Goal: Feedback & Contribution: Submit feedback/report problem

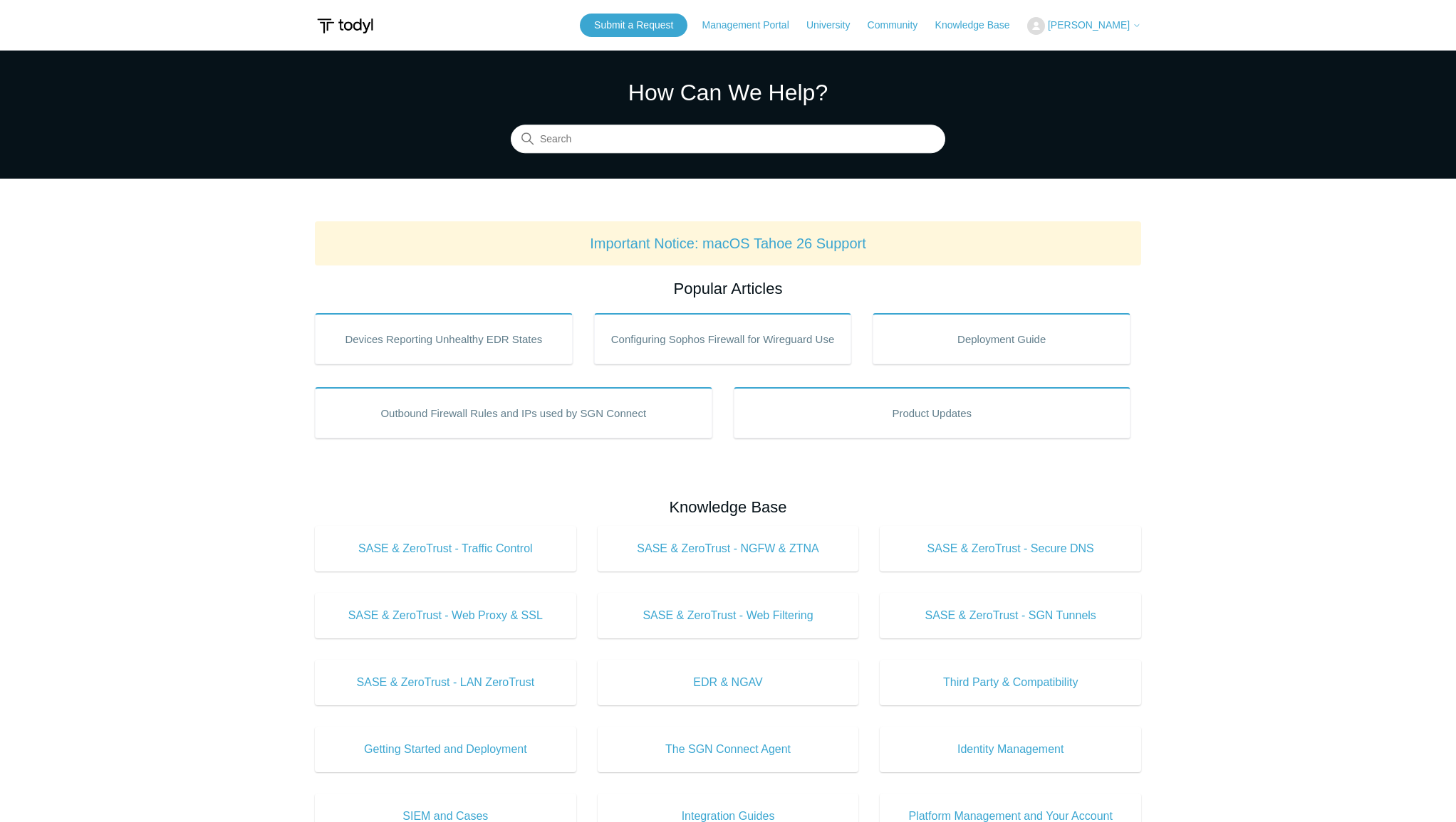
click at [1105, 22] on span "[PERSON_NAME]" at bounding box center [1088, 25] width 82 height 12
click at [1080, 54] on link "My Support Requests" at bounding box center [1097, 55] width 139 height 25
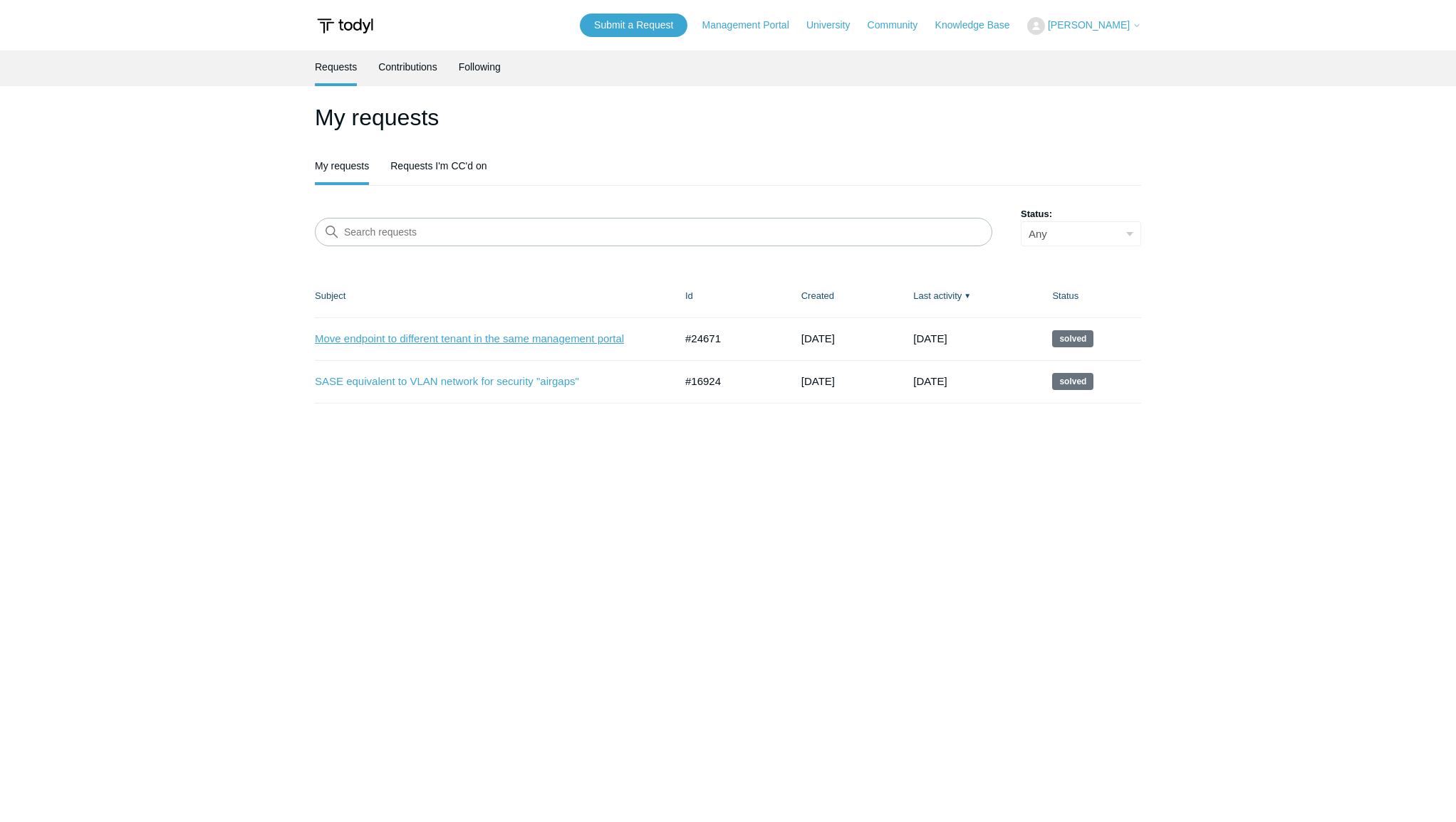
click at [463, 340] on link "Move endpoint to different tenant in the same management portal" at bounding box center [484, 339] width 338 height 17
click at [463, 382] on link "SASE equivalent to VLAN network for security "airgaps"" at bounding box center [484, 381] width 338 height 17
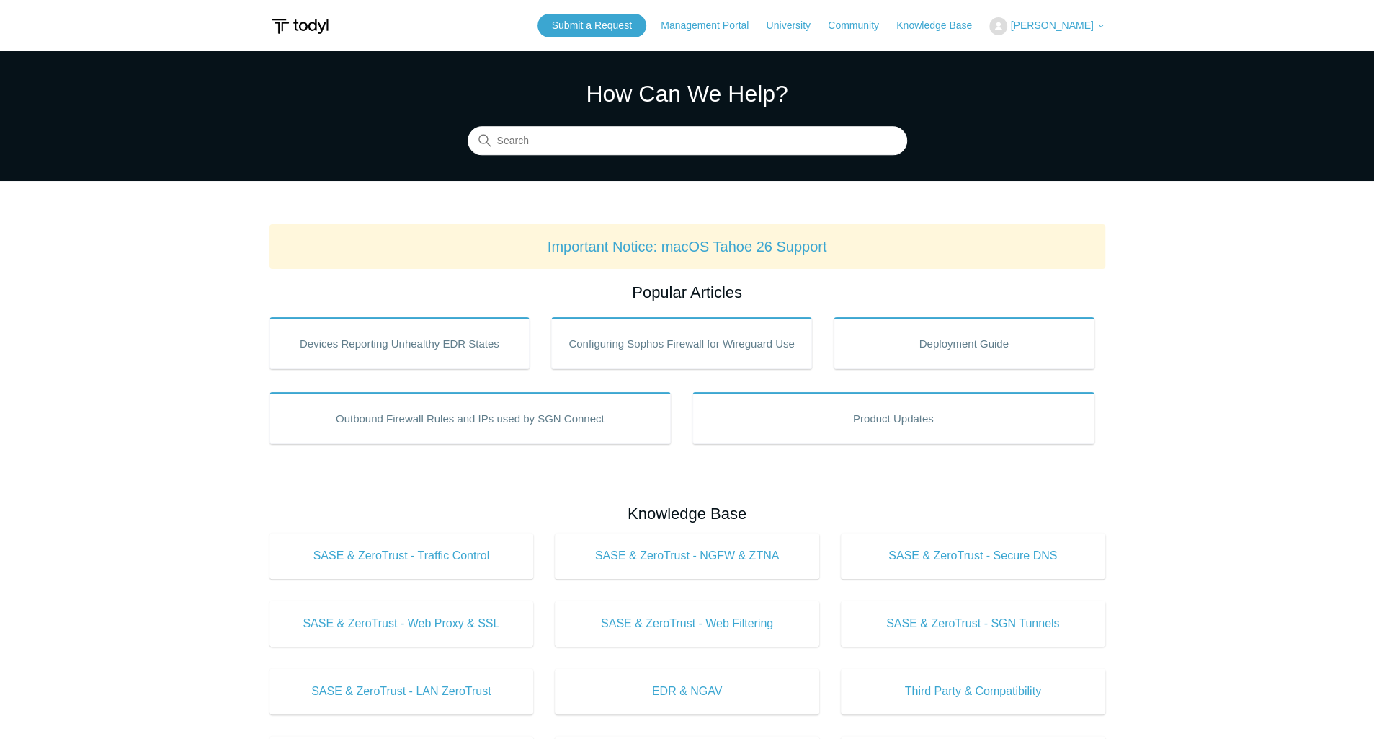
click at [1064, 24] on span "[PERSON_NAME]" at bounding box center [1051, 25] width 83 height 12
click at [1061, 57] on link "My Support Requests" at bounding box center [1060, 56] width 141 height 25
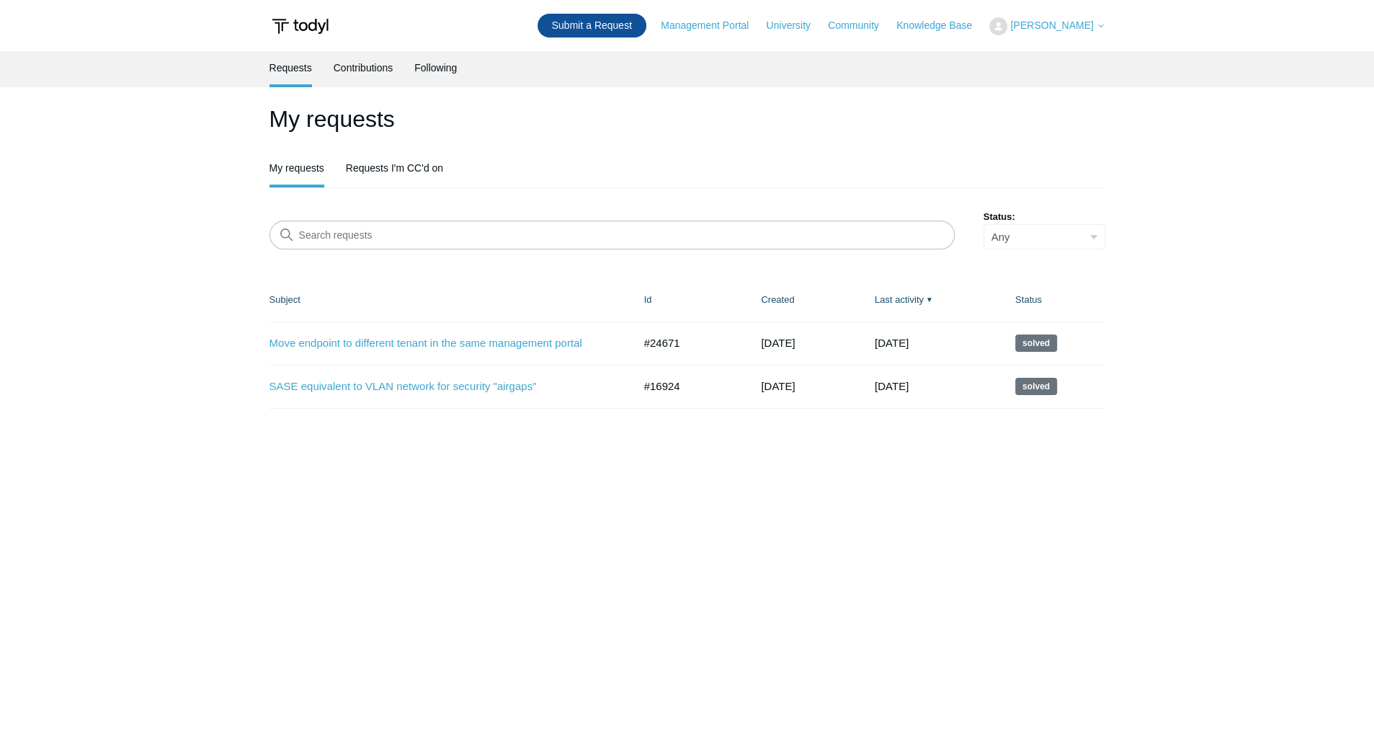
click at [592, 23] on link "Submit a Request" at bounding box center [592, 26] width 109 height 24
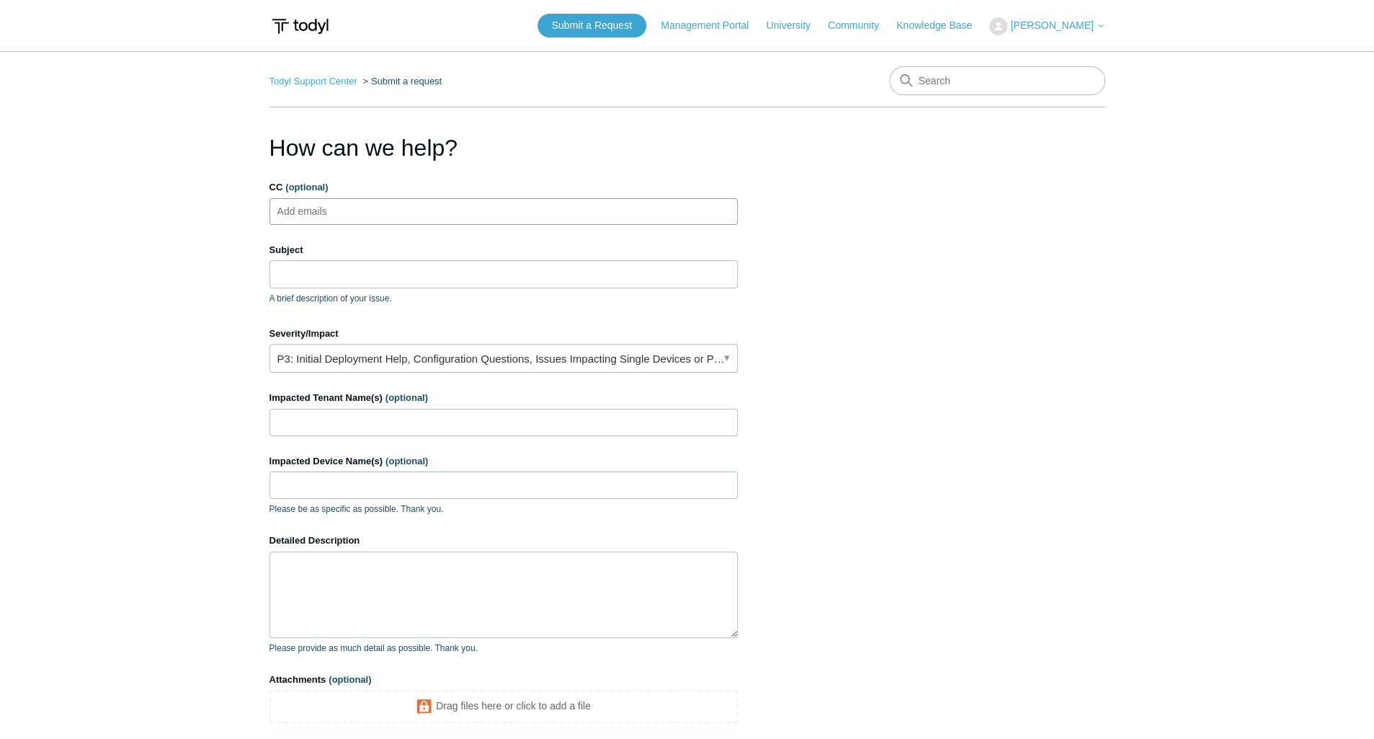
click at [427, 214] on ul "Add emails" at bounding box center [504, 211] width 468 height 27
type input "[PERSON_NAME][EMAIL_ADDRESS][DOMAIN_NAME]"
click at [420, 270] on input "Subject" at bounding box center [504, 273] width 468 height 27
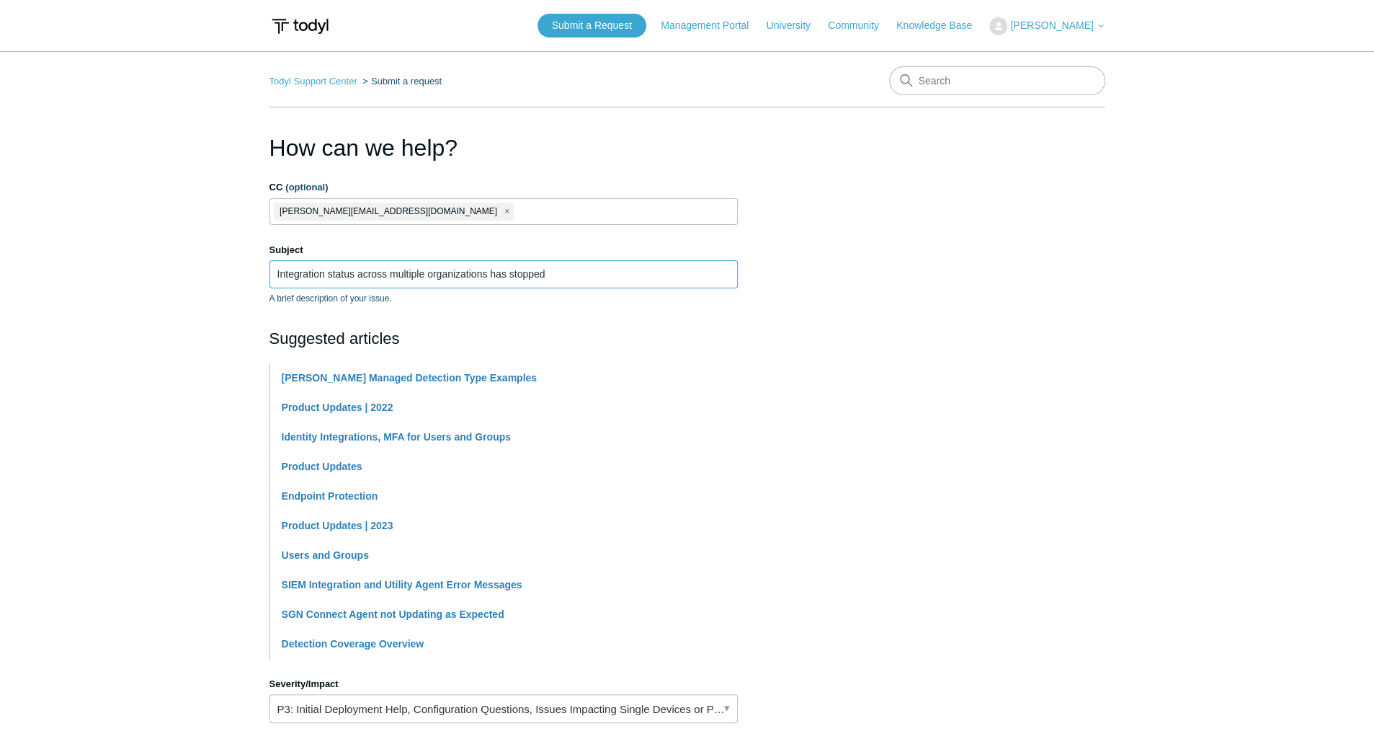
type input "Integration status across multiple organizations has stopped"
click at [892, 286] on section "How can we help? CC (optional) [PERSON_NAME][EMAIL_ADDRESS][DOMAIN_NAME] Subjec…" at bounding box center [688, 637] width 836 height 1014
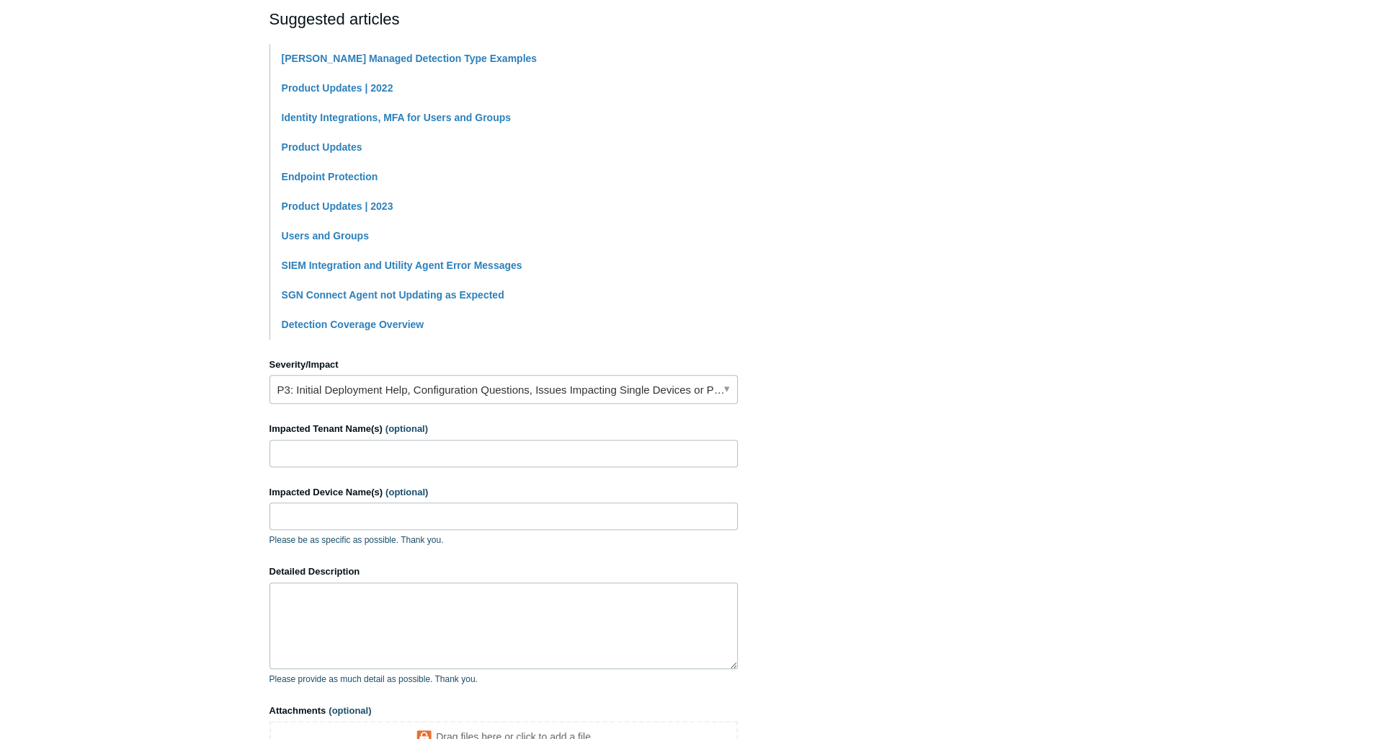
scroll to position [480, 0]
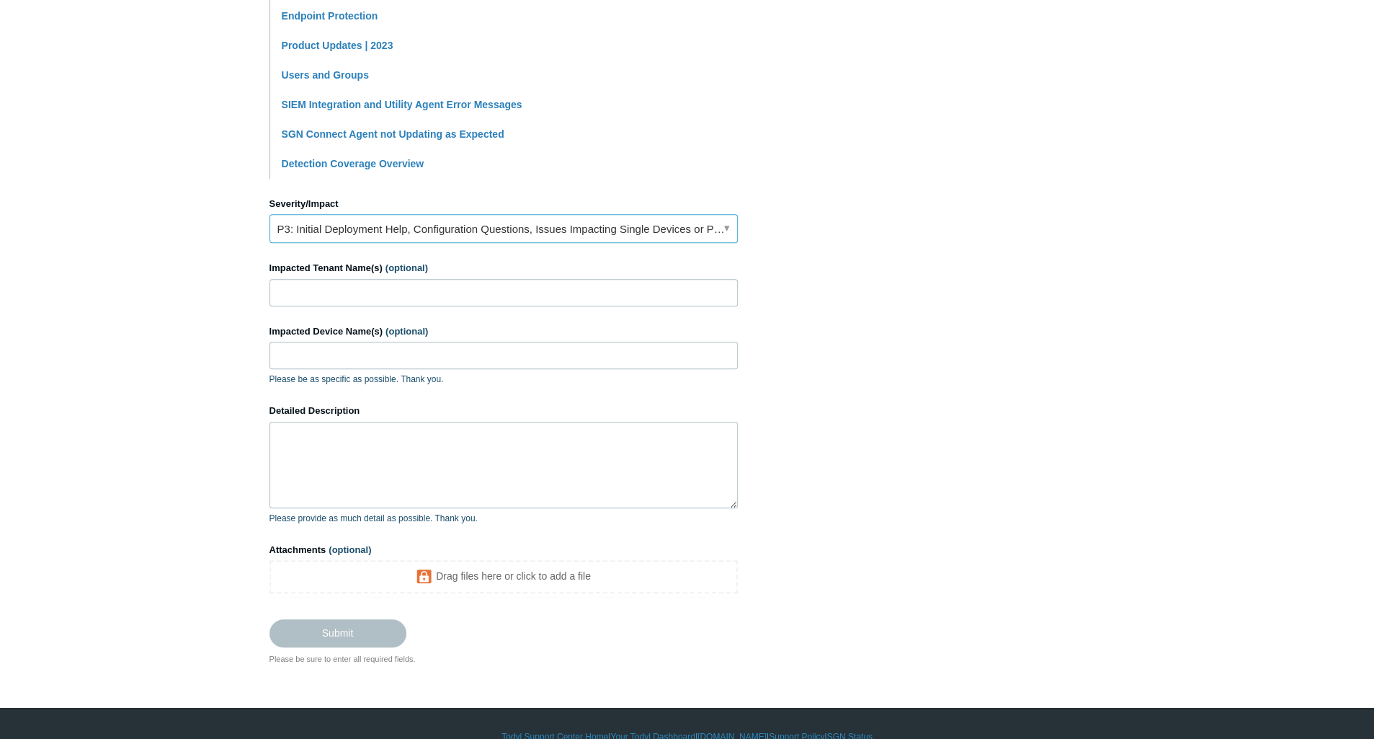
click at [379, 225] on link "P3: Initial Deployment Help, Configuration Questions, Issues Impacting Single D…" at bounding box center [504, 228] width 468 height 29
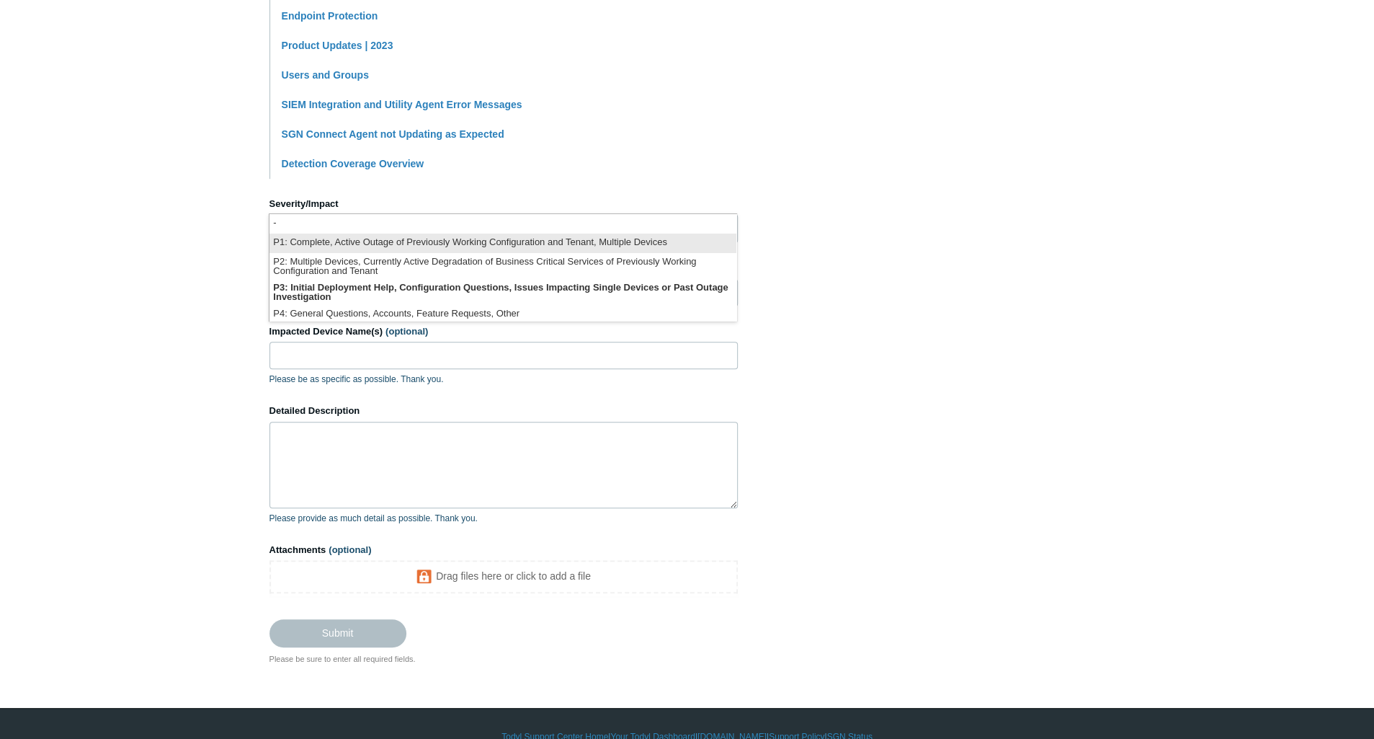
click at [396, 247] on li "P1: Complete, Active Outage of Previously Working Configuration and Tenant, Mul…" at bounding box center [503, 243] width 467 height 19
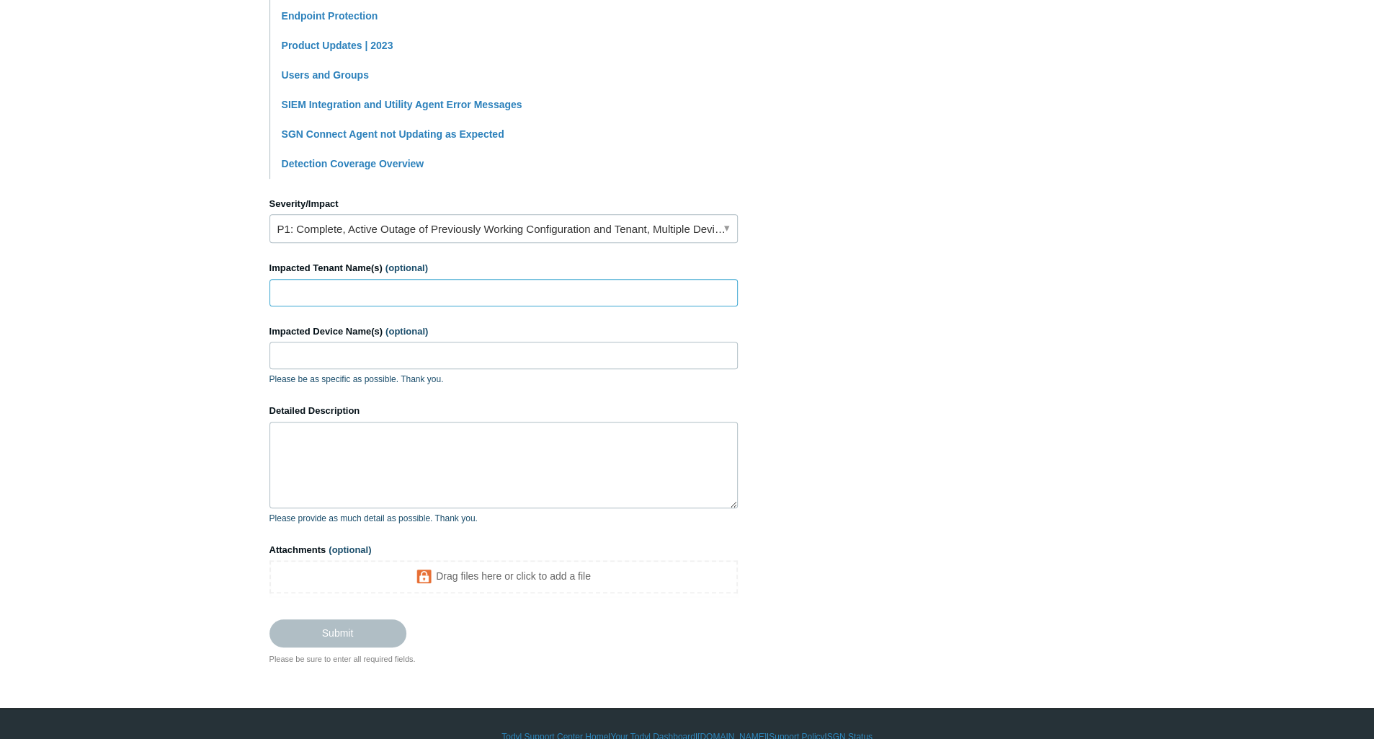
click at [364, 291] on input "Impacted Tenant Name(s) (optional)" at bounding box center [504, 292] width 468 height 27
click at [519, 288] on input "Somos Group, SKR Real Estates Services," at bounding box center [504, 292] width 468 height 27
drag, startPoint x: 277, startPoint y: 288, endPoint x: 308, endPoint y: 297, distance: 33.1
click at [278, 287] on input "Somos Group, SKR Real Estates Services, [GEOGRAPHIC_DATA]" at bounding box center [504, 292] width 468 height 27
drag, startPoint x: 655, startPoint y: 288, endPoint x: 398, endPoint y: 295, distance: 257.4
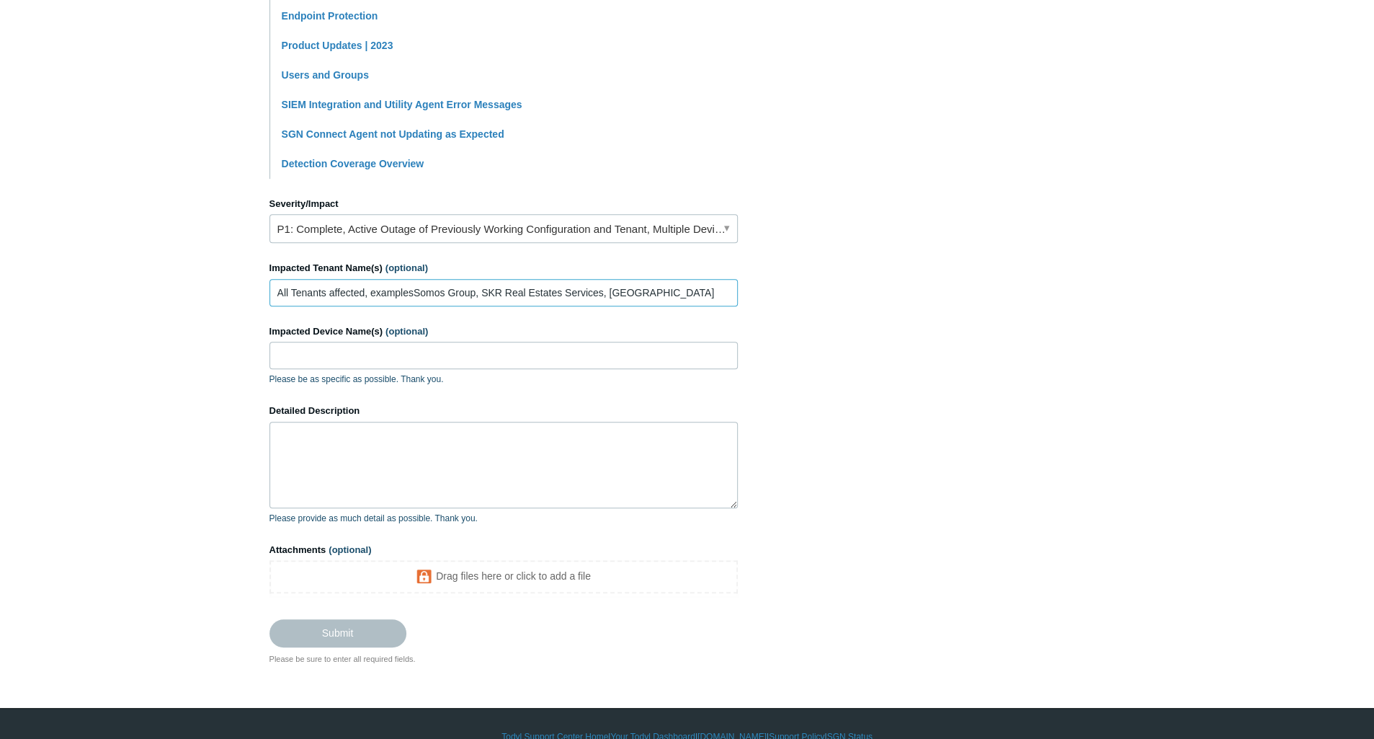
click at [398, 295] on input "All Tenants affected, examplesSomos Group, SKR Real Estates Services, [GEOGRAPH…" at bounding box center [504, 292] width 468 height 27
type input "All Tenants affected"
click at [399, 360] on input "Impacted Device Name(s) (optional)" at bounding box center [504, 355] width 468 height 27
click at [529, 361] on input "Impacted Device Name(s) (optional)" at bounding box center [504, 355] width 468 height 27
click at [529, 357] on input "Impacted Device Name(s) (optional)" at bounding box center [504, 355] width 468 height 27
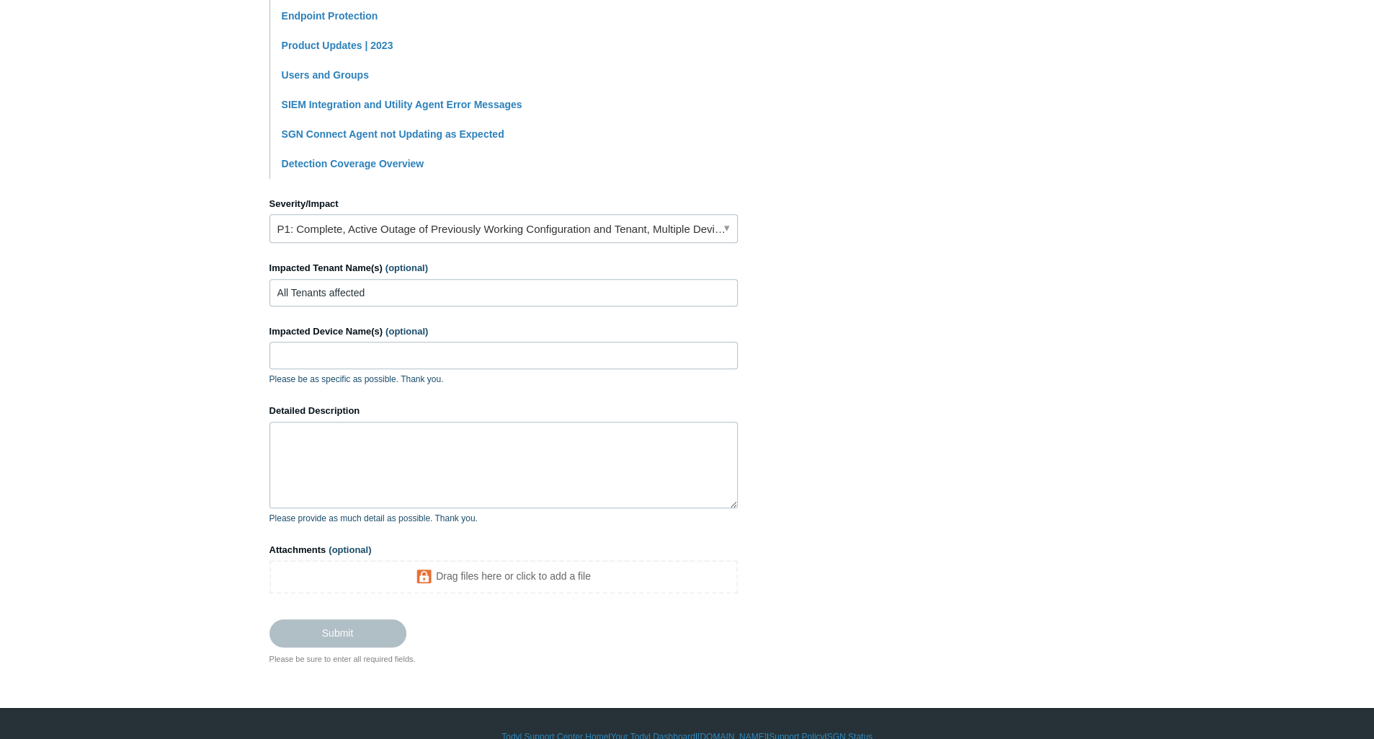
click at [832, 357] on section "How can we help? CC (optional) [PERSON_NAME][EMAIL_ADDRESS][DOMAIN_NAME] Subjec…" at bounding box center [688, 157] width 836 height 1014
click at [381, 433] on textarea "Detailed Description" at bounding box center [504, 465] width 468 height 86
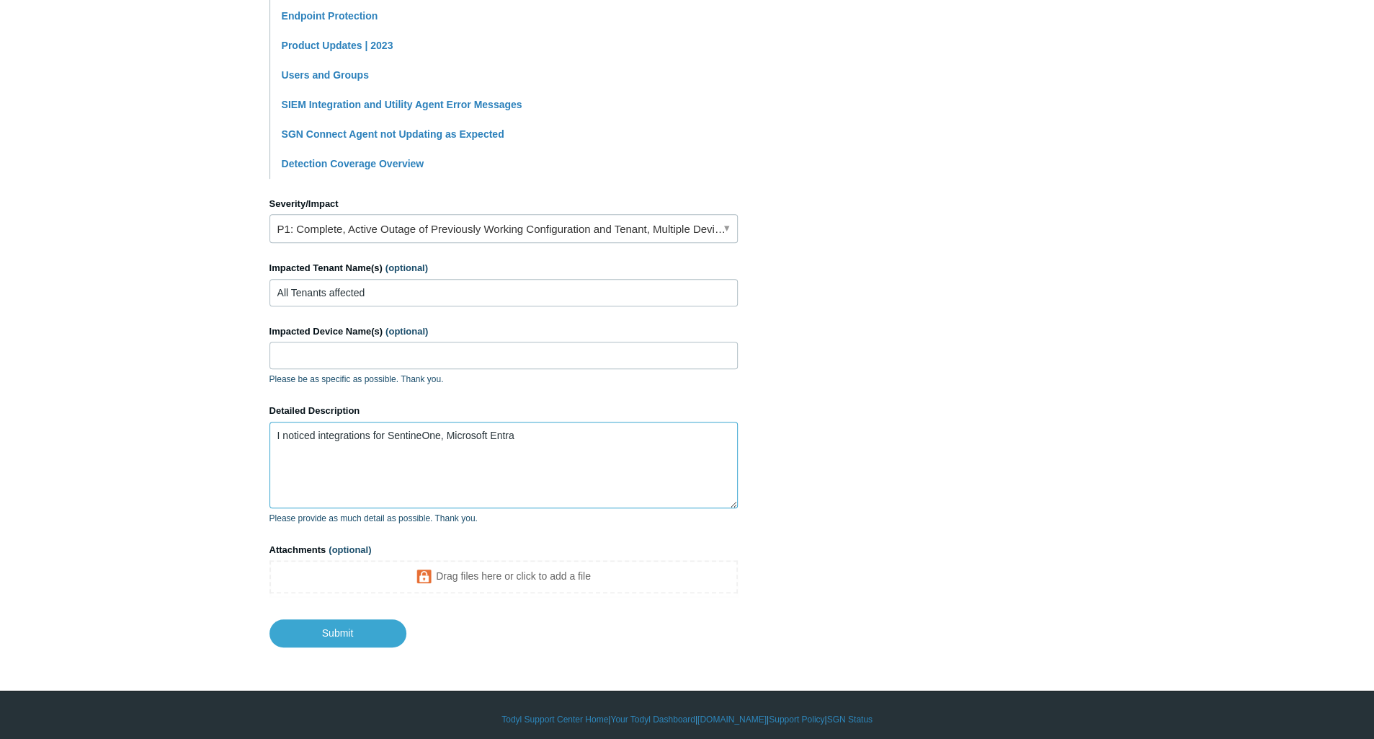
click at [529, 435] on textarea "I noticed integrations for SentineOne, Microsoft Entra" at bounding box center [504, 465] width 468 height 86
drag, startPoint x: 304, startPoint y: 439, endPoint x: 319, endPoint y: 443, distance: 15.7
click at [306, 439] on textarea "I noticed integrations for SentineOne, Microsoft Entra have ceased [DATE] acros…" at bounding box center [504, 465] width 468 height 86
click at [457, 445] on textarea "I noticed integrations for SentineOne, Microsoft Entra have ceased [DATE] acros…" at bounding box center [504, 465] width 468 height 86
drag, startPoint x: 402, startPoint y: 434, endPoint x: 556, endPoint y: 461, distance: 156.5
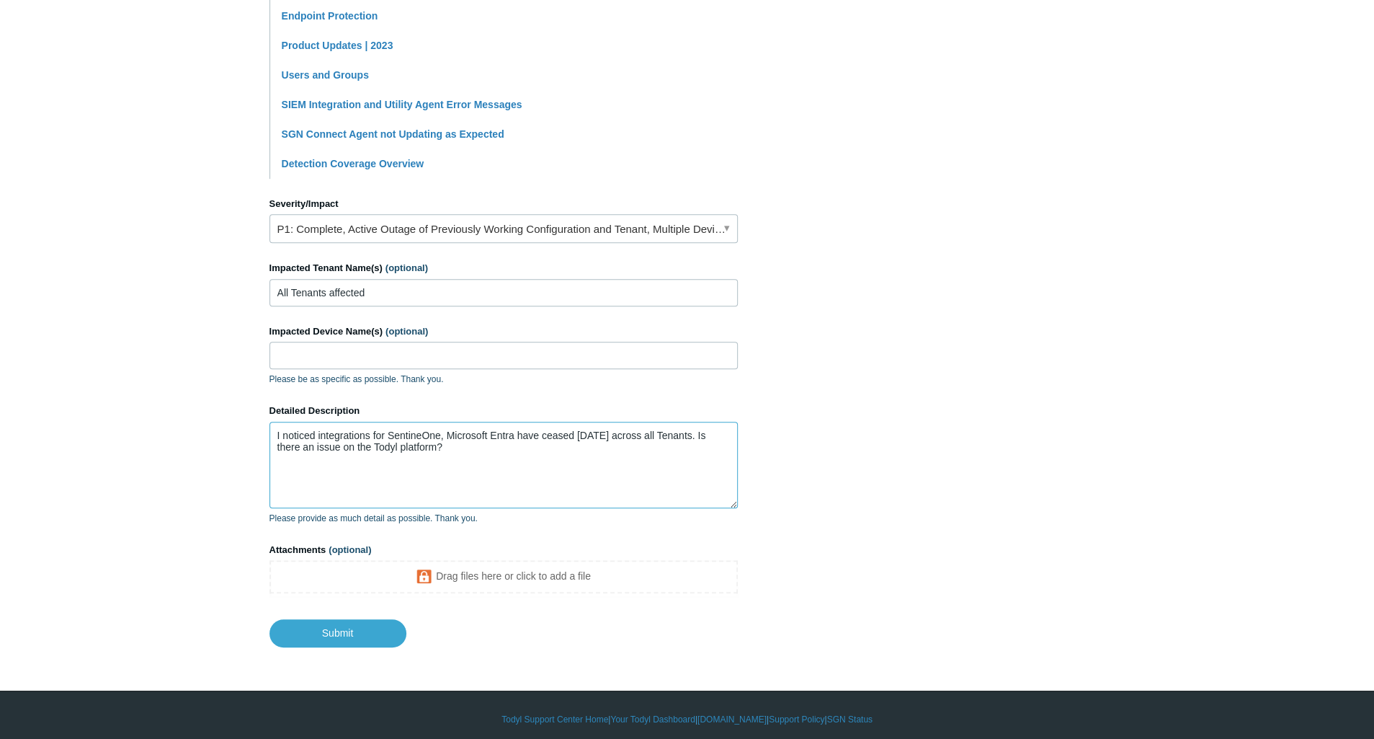
click at [556, 461] on textarea "I noticed integrations for SentineOne, Microsoft Entra have ceased [DATE] acros…" at bounding box center [504, 465] width 468 height 86
click at [510, 445] on textarea "I noticed integrations for SentineOne and Microsoft Entra had ceased [DATE] acr…" at bounding box center [504, 465] width 468 height 86
type textarea "I noticed integrations for SentineOne and Microsoft Entra had ceased [DATE] acr…"
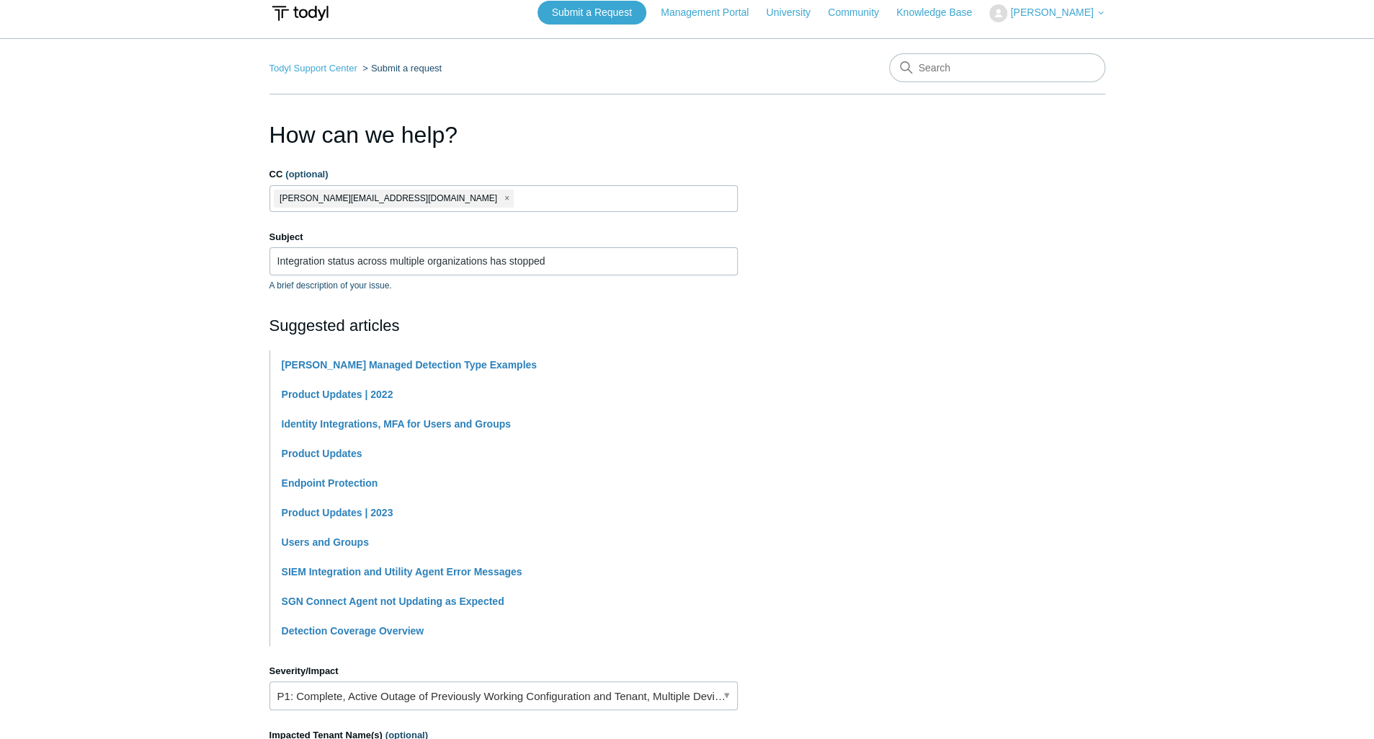
scroll to position [0, 0]
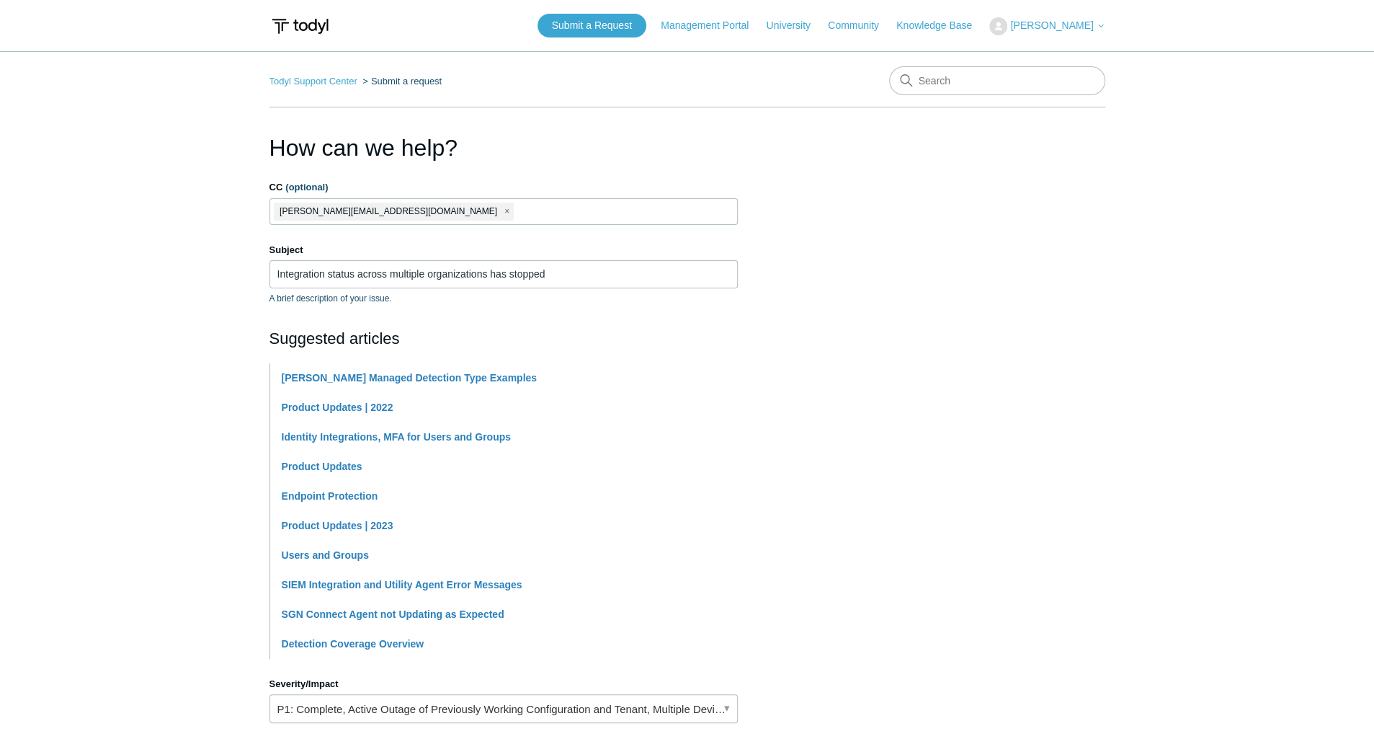
click at [974, 378] on section "How can we help? CC (optional) [PERSON_NAME][EMAIL_ADDRESS][DOMAIN_NAME] Subjec…" at bounding box center [688, 628] width 836 height 997
click at [623, 265] on input "Integration status across multiple organizations has stopped" at bounding box center [504, 273] width 468 height 27
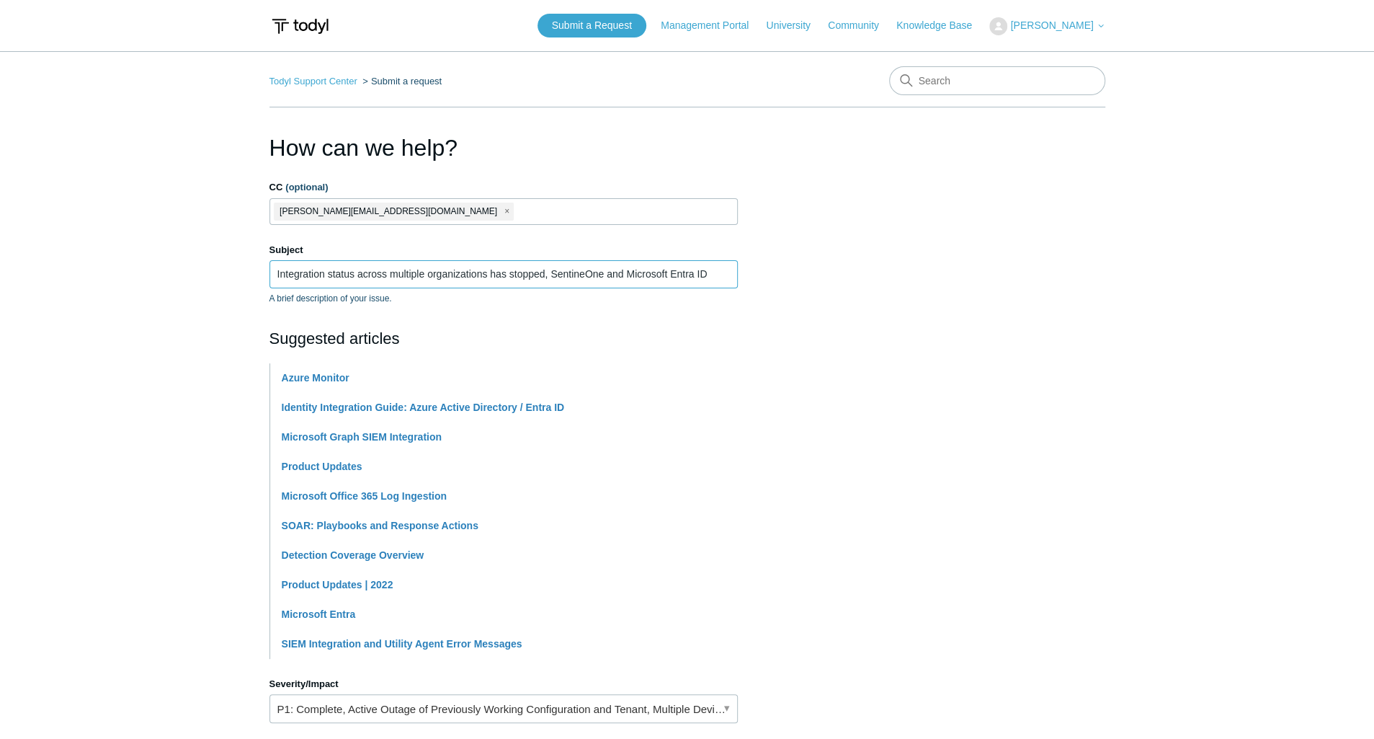
scroll to position [480, 0]
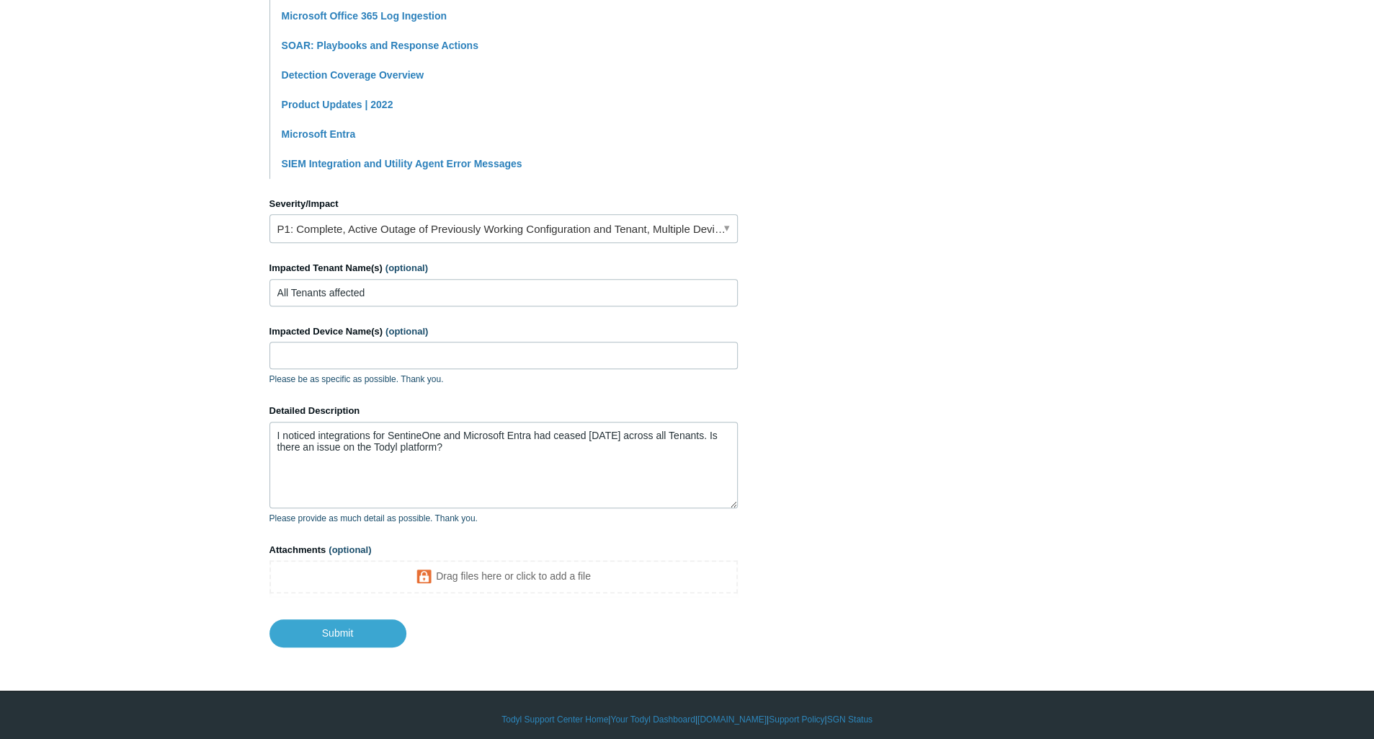
type input "Integration status across multiple organizations has stopped, SentineOne and Mi…"
drag, startPoint x: 534, startPoint y: 435, endPoint x: 552, endPoint y: 455, distance: 27.1
click at [535, 435] on textarea "I noticed integrations for SentineOne and Microsoft Entra had ceased [DATE] acr…" at bounding box center [504, 465] width 468 height 86
click at [506, 445] on textarea "I noticed integrations for SentineOne and Microsoft Entra ID had ceased [DATE] …" at bounding box center [504, 465] width 468 height 86
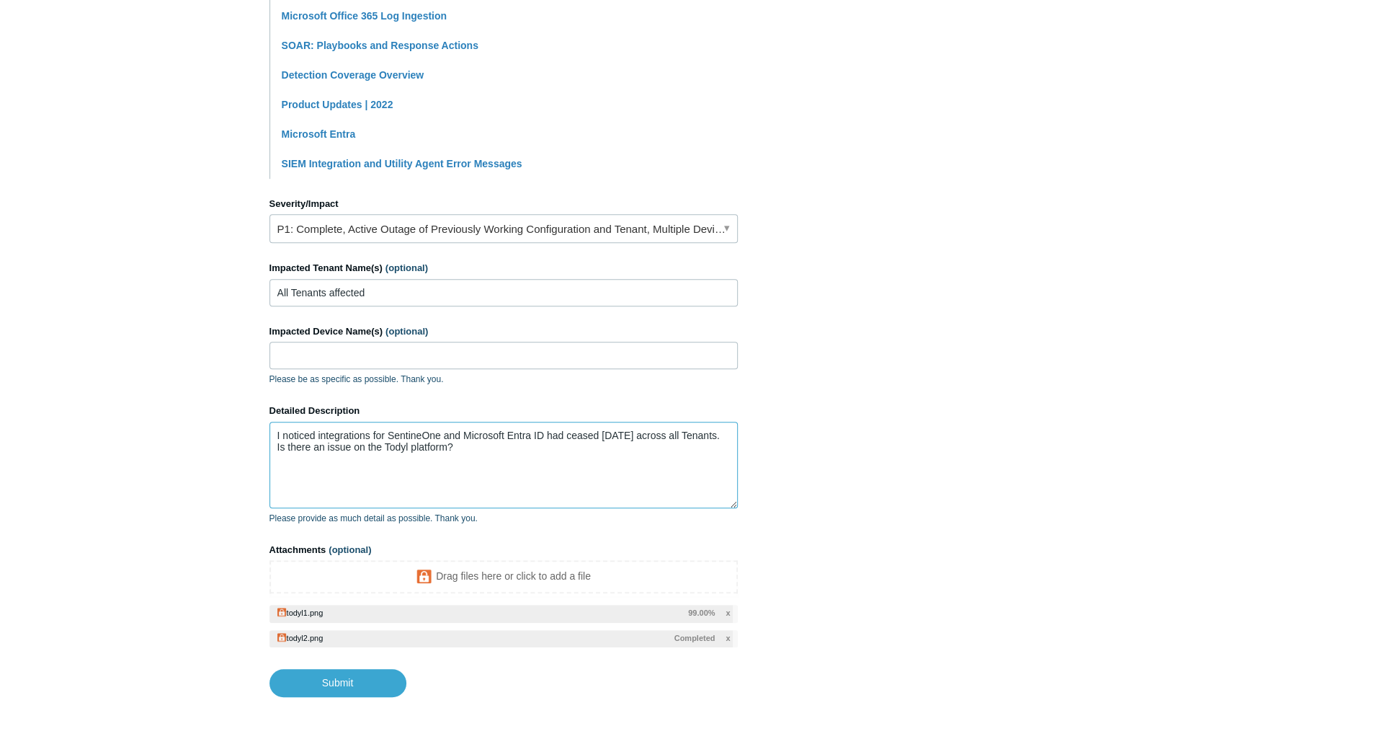
click at [512, 442] on textarea "I noticed integrations for SentineOne and Microsoft Entra ID had ceased [DATE] …" at bounding box center [504, 465] width 468 height 86
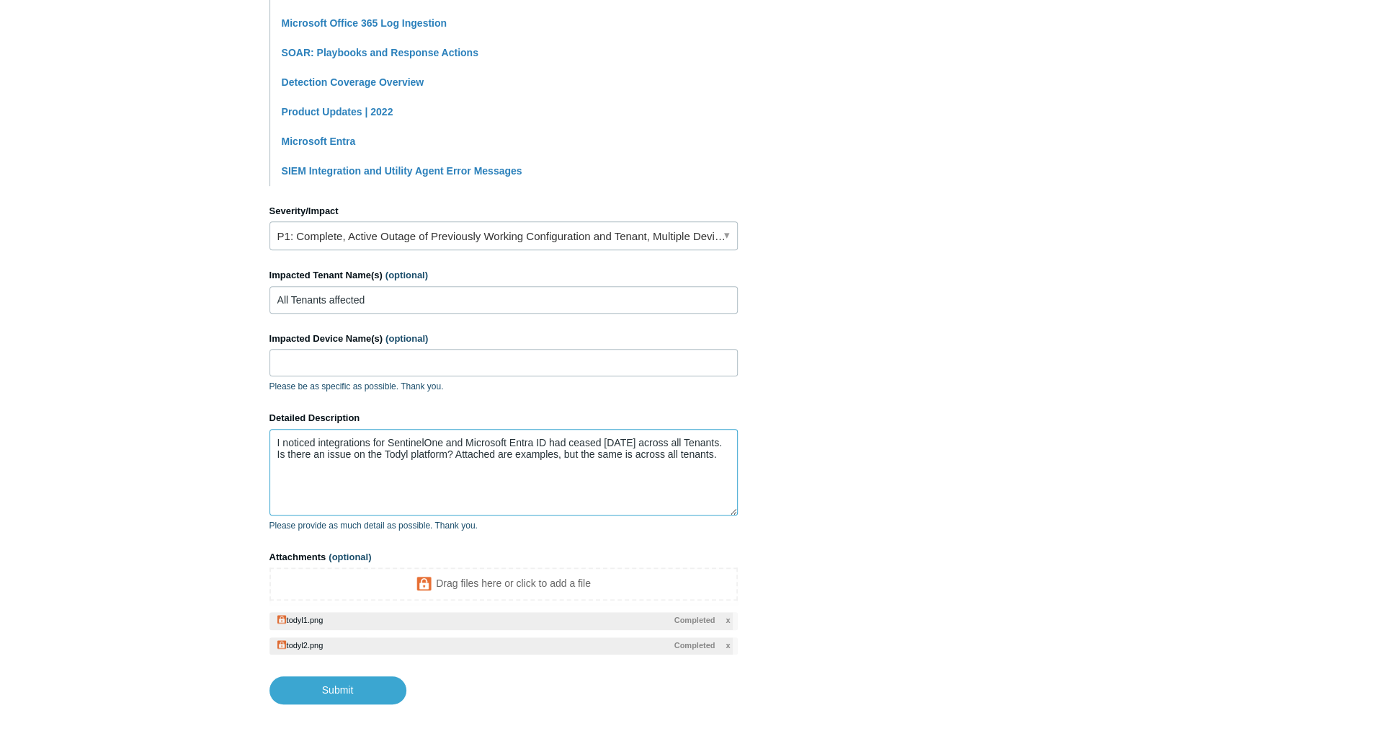
scroll to position [535, 0]
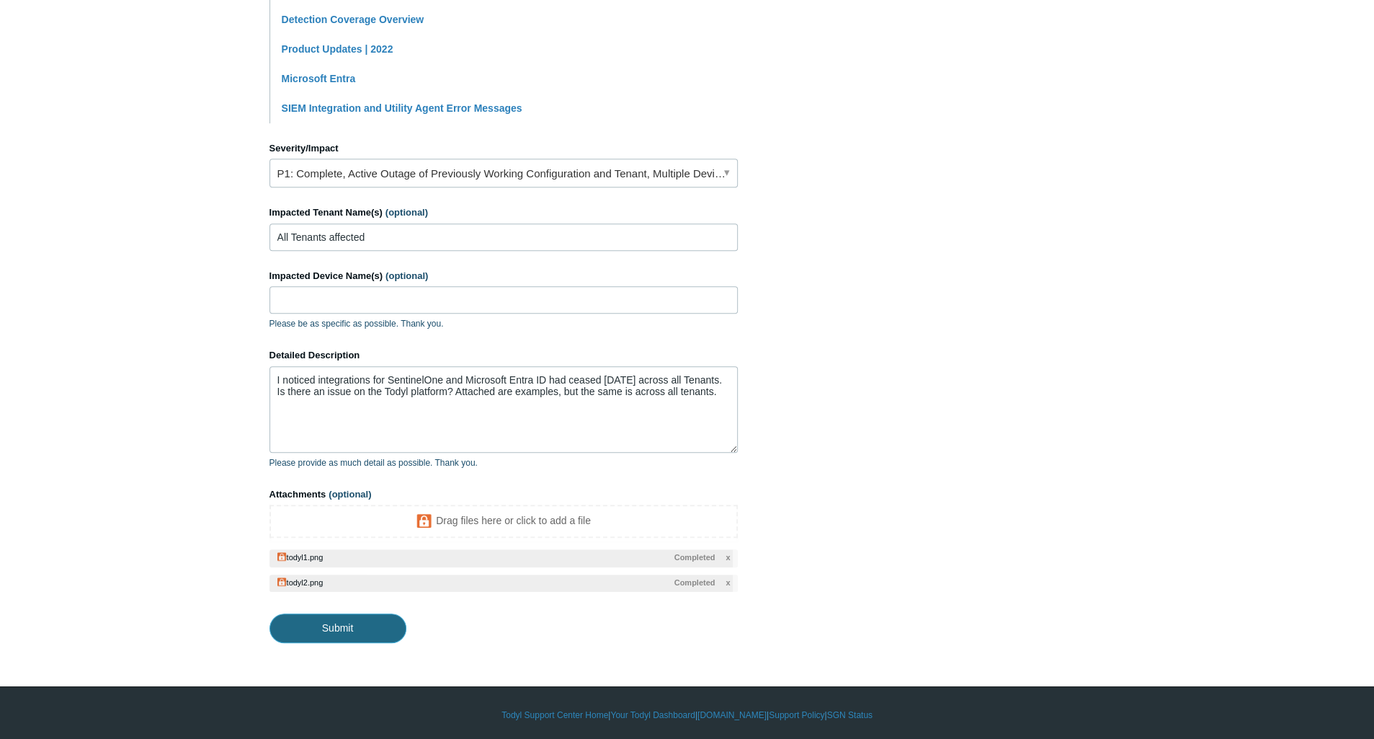
click at [352, 625] on input "Submit" at bounding box center [338, 627] width 137 height 29
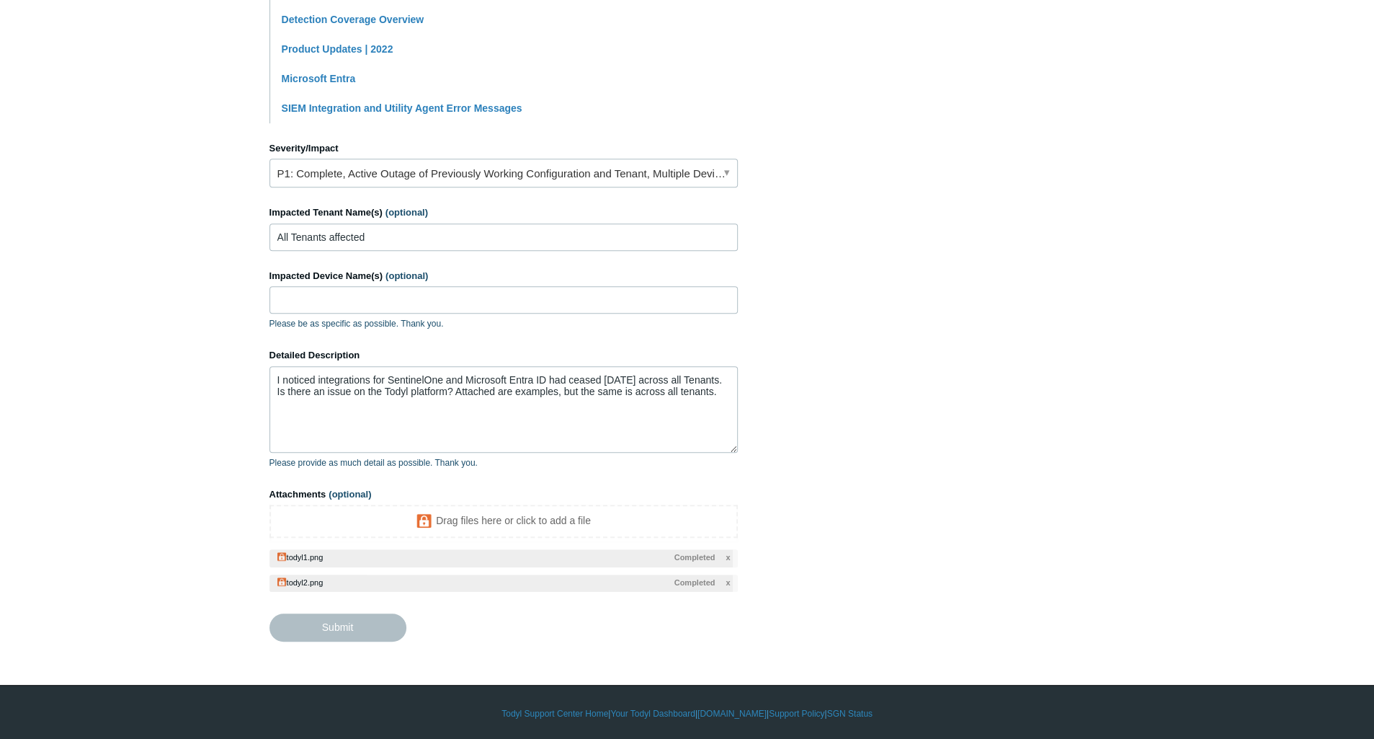
type textarea "I noticed integrations for SentinelOne and Microsoft Entra ID had ceased [DATE]…"
